Goal: Manage account settings

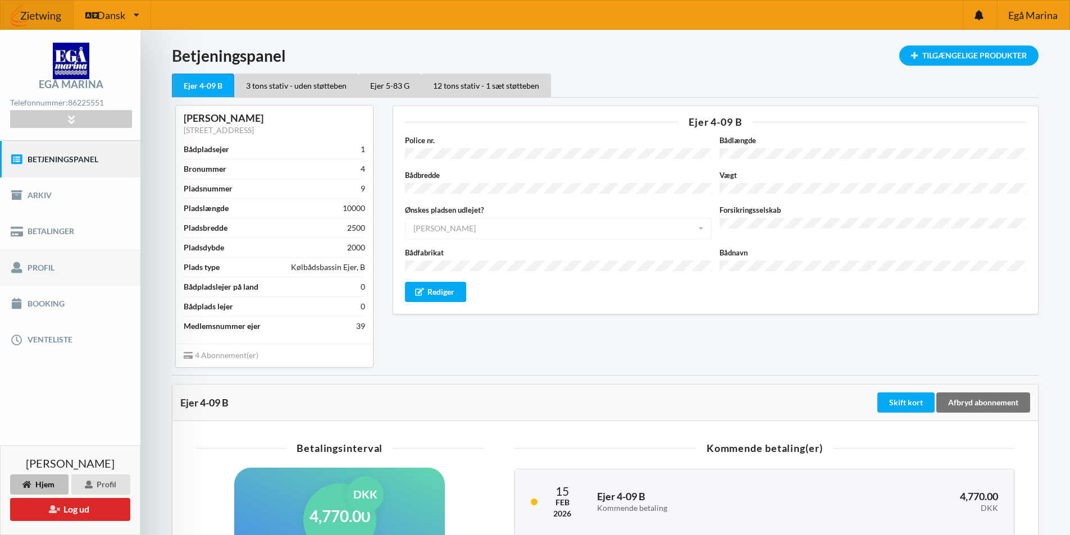
click at [44, 265] on link "Profil" at bounding box center [70, 267] width 140 height 36
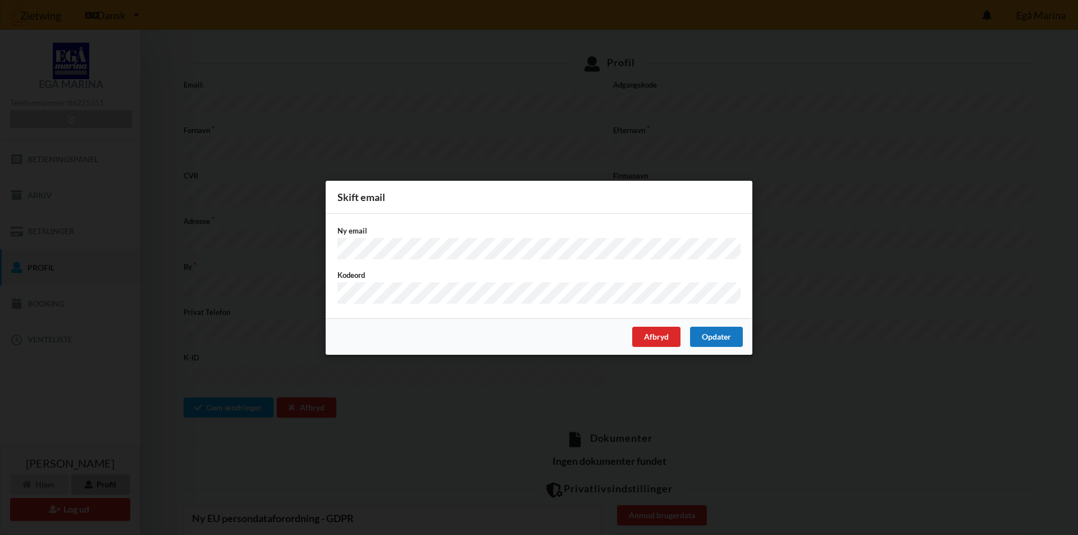
click at [722, 337] on div "Opdater" at bounding box center [716, 336] width 53 height 20
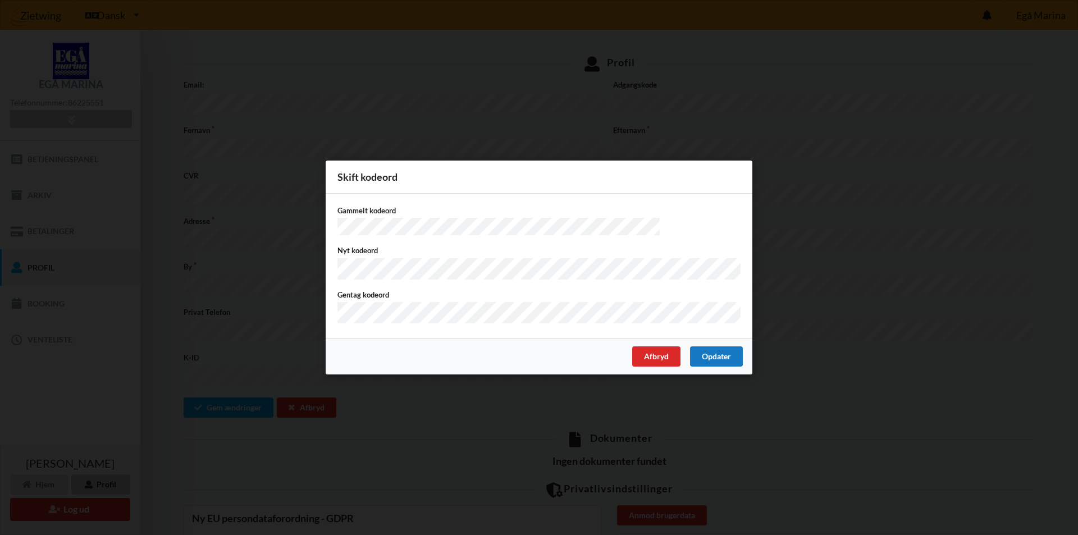
click at [720, 350] on div "Opdater" at bounding box center [716, 357] width 53 height 20
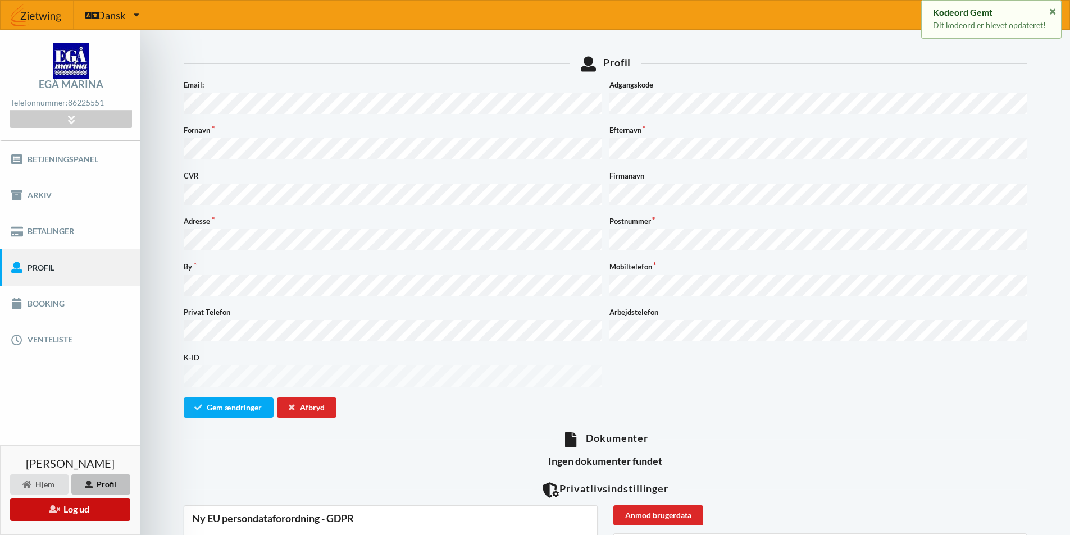
click at [83, 510] on button "Log ud" at bounding box center [70, 509] width 120 height 23
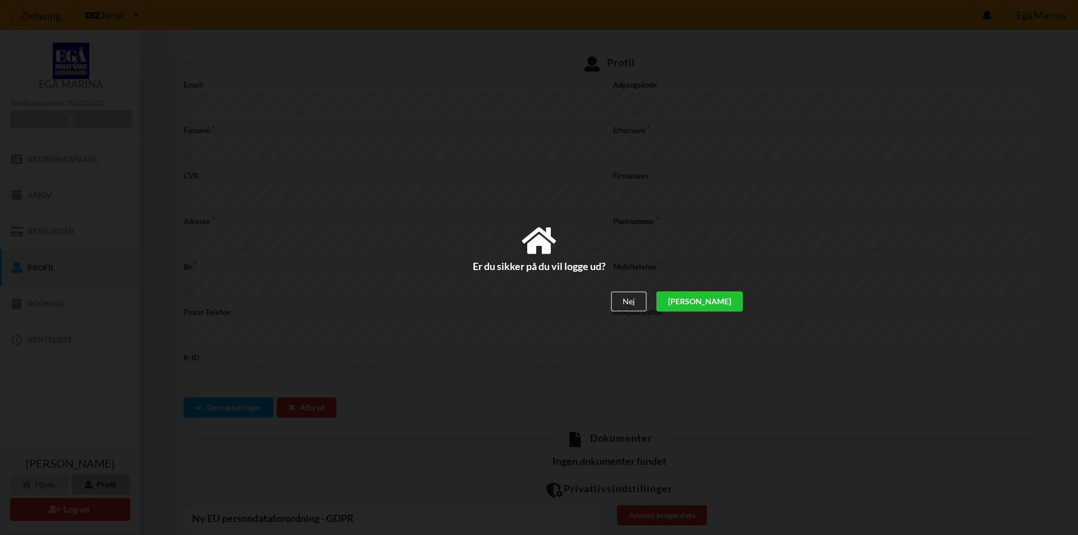
click at [725, 303] on div "[PERSON_NAME]" at bounding box center [700, 302] width 87 height 20
